Goal: Information Seeking & Learning: Check status

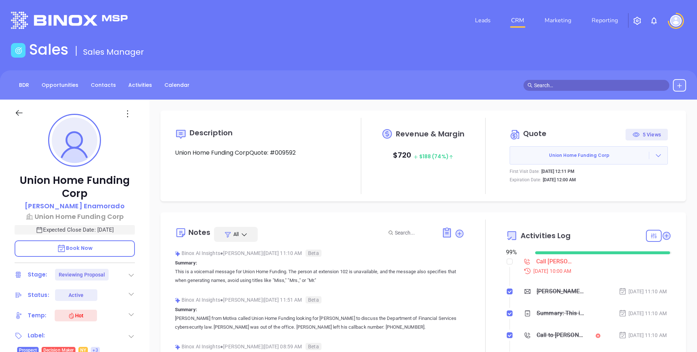
scroll to position [212, 0]
click at [449, 75] on div "BDR Opportunities Contacts Activities Calendar" at bounding box center [348, 84] width 697 height 29
click at [673, 20] on img at bounding box center [676, 21] width 12 height 12
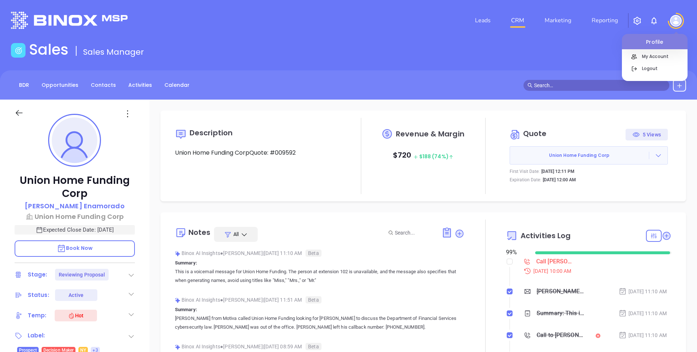
click at [543, 49] on div "Sales Sales Manager" at bounding box center [349, 51] width 684 height 20
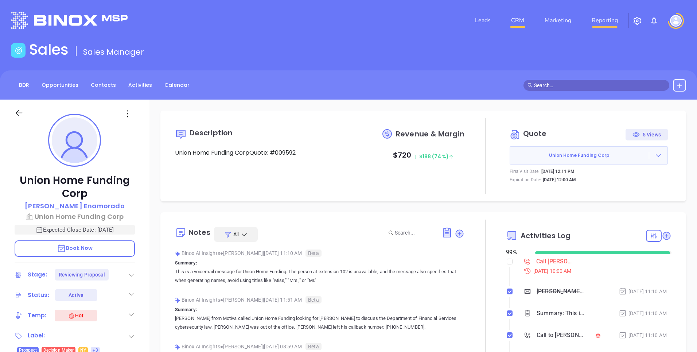
click at [601, 20] on link "Reporting" at bounding box center [605, 20] width 32 height 15
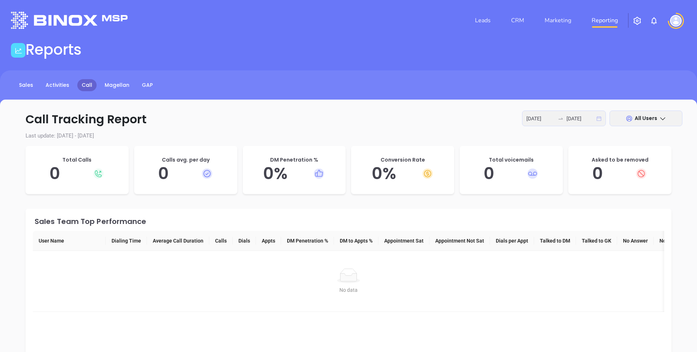
click at [598, 118] on icon "calendar" at bounding box center [599, 118] width 5 height 5
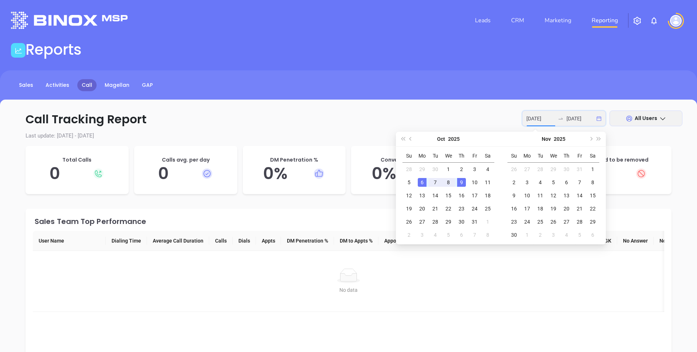
type input "[DATE]"
click at [331, 89] on div "Sales Activities Call Magellan GAP" at bounding box center [348, 85] width 697 height 12
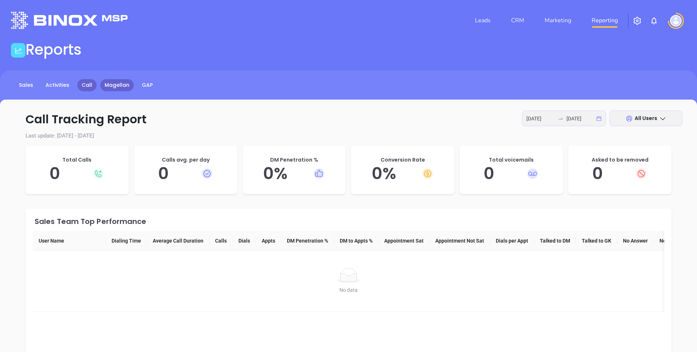
click at [111, 85] on link "Magellan" at bounding box center [117, 85] width 34 height 12
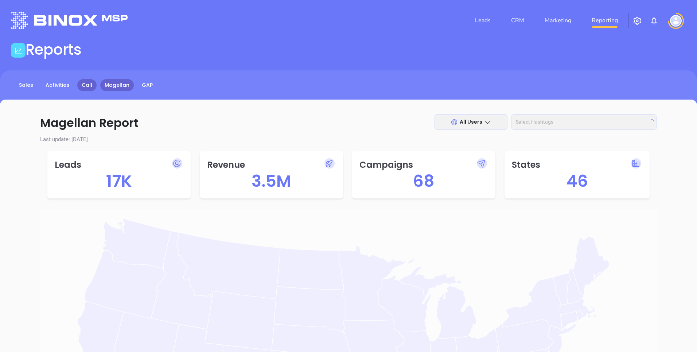
click at [81, 86] on link "Call" at bounding box center [86, 85] width 19 height 12
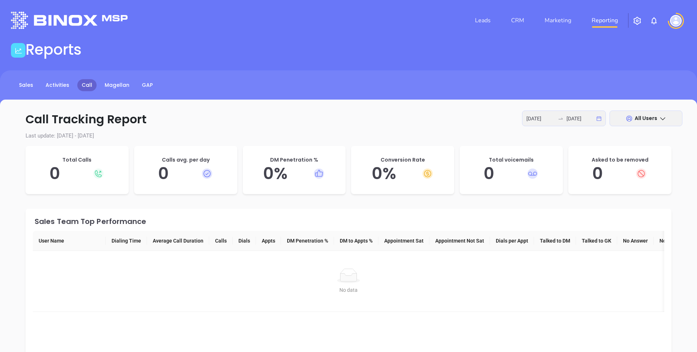
click at [98, 174] on icon at bounding box center [98, 174] width 10 height 10
click at [638, 117] on span "All Users" at bounding box center [646, 118] width 23 height 7
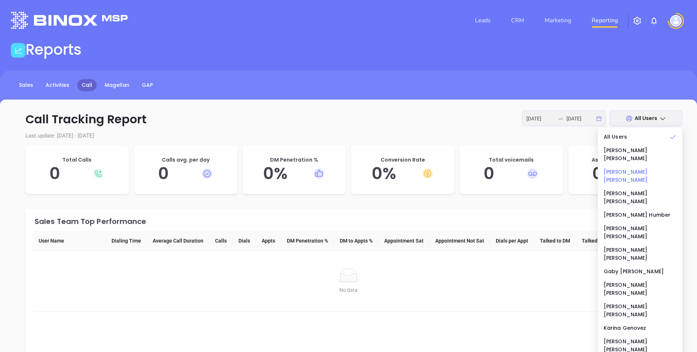
click at [618, 168] on div "Anabell Dominguez" at bounding box center [640, 176] width 73 height 16
click at [450, 132] on p "Last update: 2025-10-06 - 2025-10-09" at bounding box center [349, 136] width 668 height 8
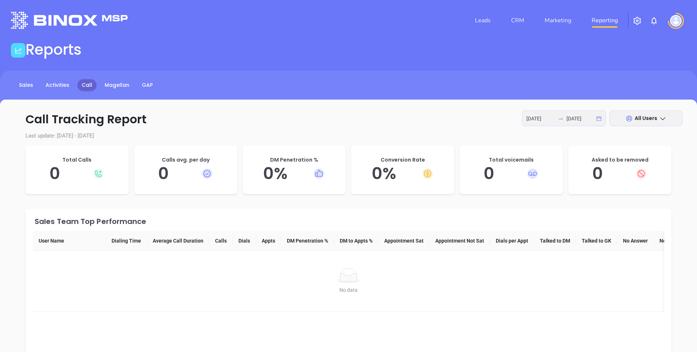
click at [557, 120] on div at bounding box center [561, 119] width 12 height 6
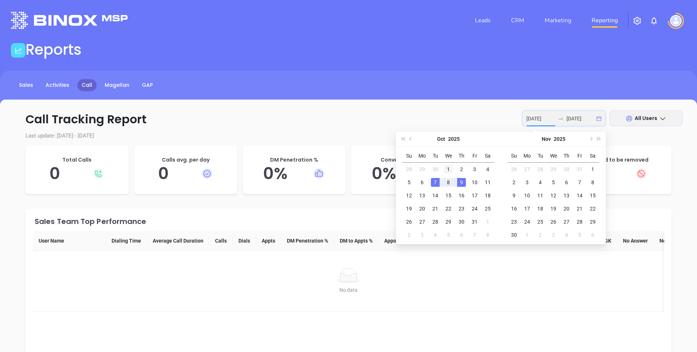
type input "2025-10-01"
click at [448, 170] on div "1" at bounding box center [448, 169] width 9 height 9
type input "2025-10-03"
click at [479, 169] on div "3" at bounding box center [475, 169] width 9 height 9
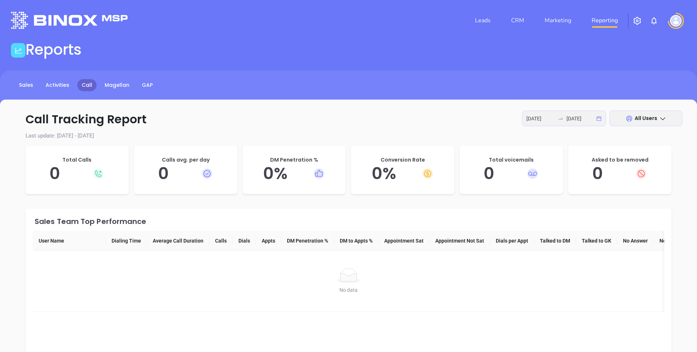
click at [598, 120] on div "2025-10-01 2025-10-03" at bounding box center [564, 119] width 84 height 16
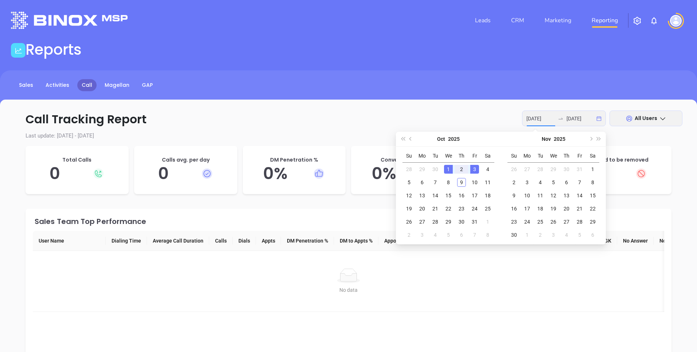
click at [663, 26] on div "Leads CRM Marketing Reporting" at bounding box center [463, 20] width 456 height 26
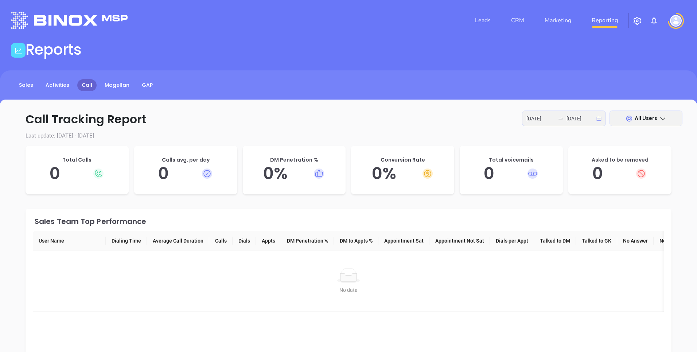
click at [684, 16] on div at bounding box center [676, 21] width 20 height 16
click at [681, 19] on img at bounding box center [676, 21] width 12 height 12
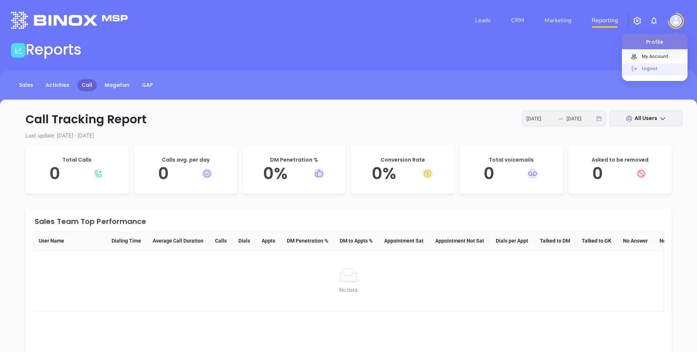
click at [654, 69] on p "Logout" at bounding box center [663, 69] width 49 height 8
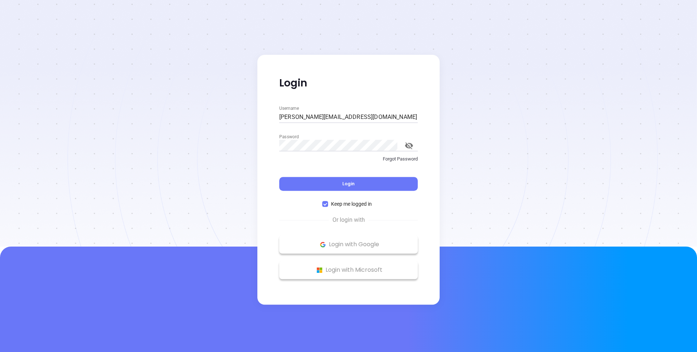
click at [352, 119] on input "kevin@binoxmsp.com" at bounding box center [348, 117] width 139 height 12
click at [320, 187] on button "Login" at bounding box center [348, 184] width 139 height 14
type input "kevin@binoxmsp.com"
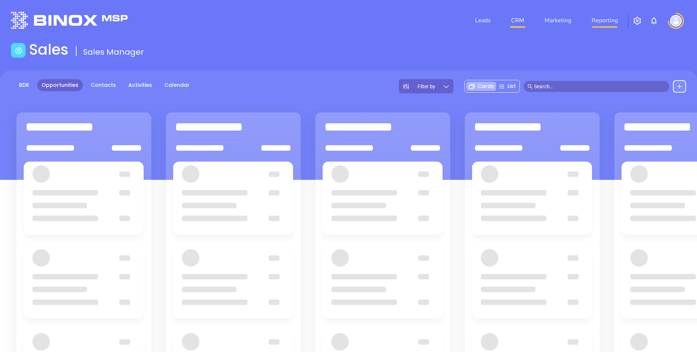
click at [611, 17] on link "Reporting" at bounding box center [605, 20] width 32 height 15
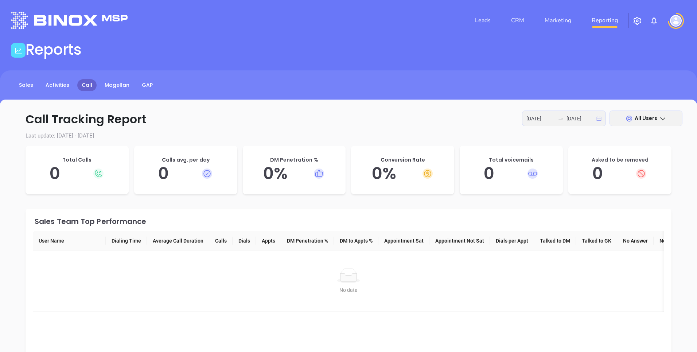
click at [408, 74] on div "Sales Activities Call Magellan GAP" at bounding box center [348, 88] width 697 height 36
click at [650, 116] on span "All Users" at bounding box center [646, 118] width 23 height 7
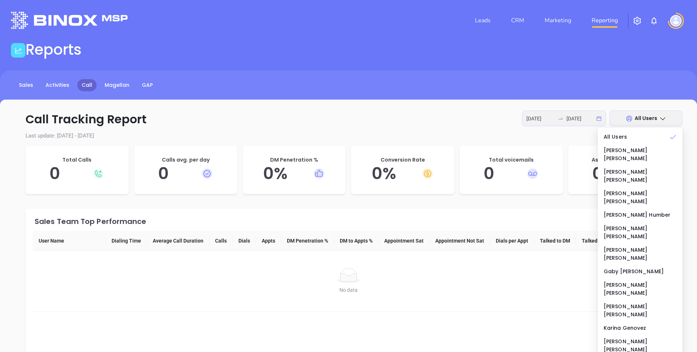
click at [519, 112] on p "Call Tracking Report 2025-10-06 2025-10-09 All Users" at bounding box center [349, 120] width 668 height 18
